Goal: Check status

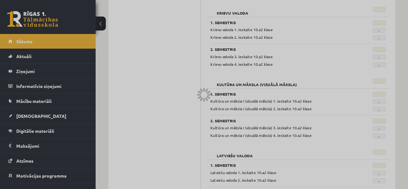
scroll to position [472, 0]
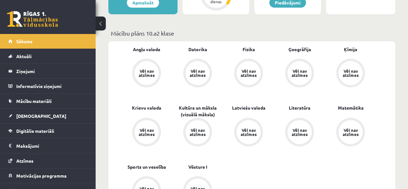
scroll to position [179, 0]
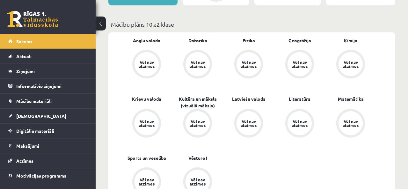
click at [239, 119] on div "Vēl nav atzīmes" at bounding box center [248, 123] width 18 height 8
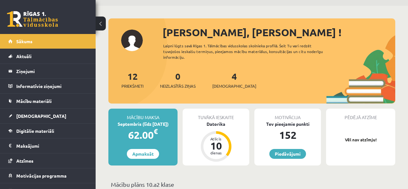
scroll to position [15, 0]
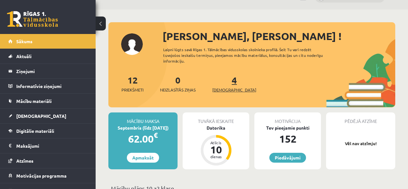
click at [223, 77] on link "4 Ieskaites" at bounding box center [234, 84] width 44 height 19
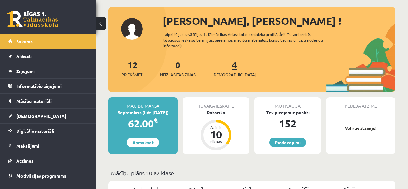
scroll to position [32, 0]
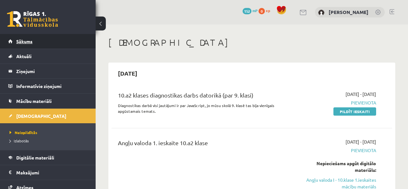
click at [52, 39] on link "Sākums" at bounding box center [47, 41] width 79 height 15
